Goal: Information Seeking & Learning: Learn about a topic

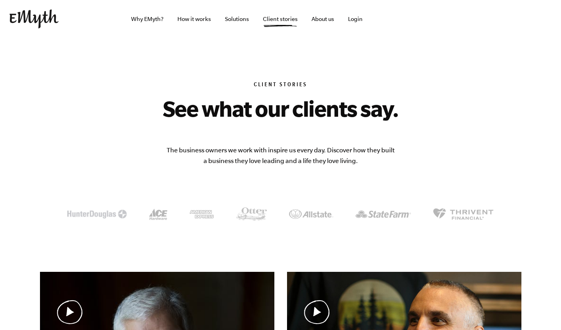
click at [59, 28] on img at bounding box center [33, 18] width 49 height 19
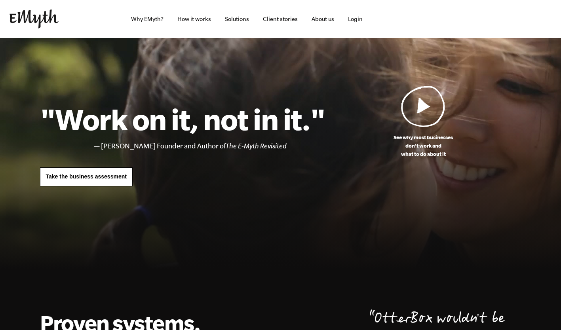
click at [193, 15] on link "How it works" at bounding box center [194, 19] width 46 height 38
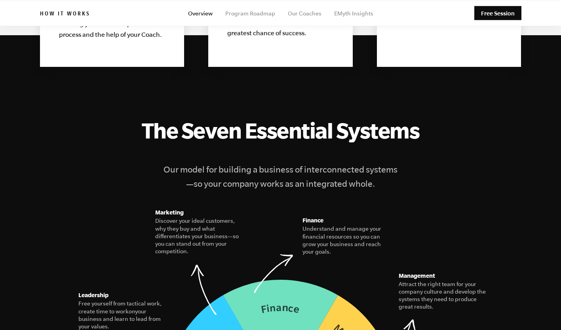
scroll to position [944, 0]
